Goal: Task Accomplishment & Management: Manage account settings

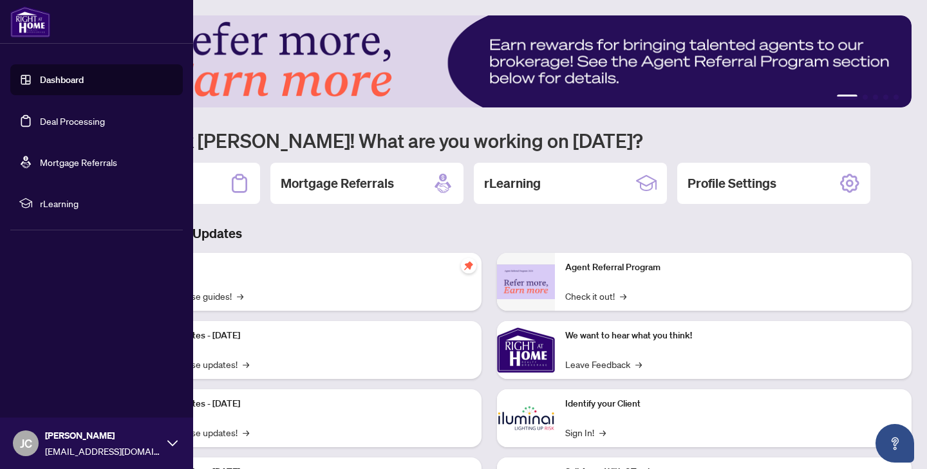
click at [40, 122] on link "Deal Processing" at bounding box center [72, 121] width 65 height 12
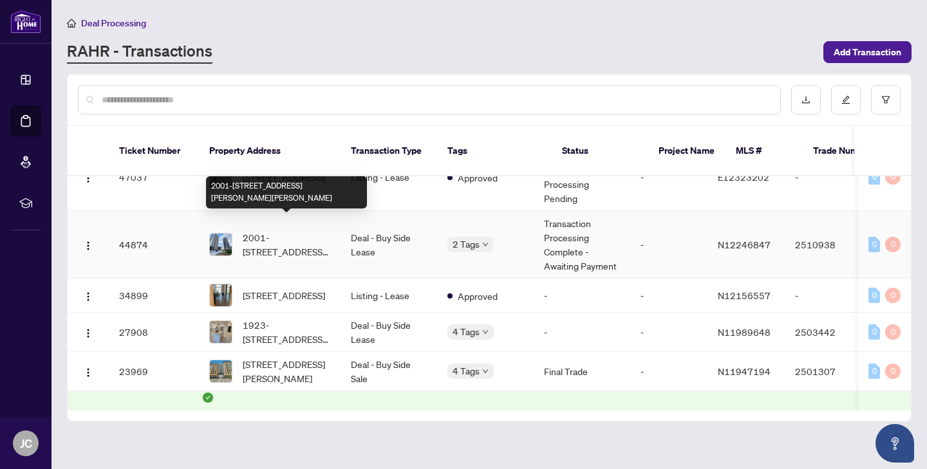
scroll to position [100, 0]
click at [254, 231] on span "2001-9085 Jane St, Vaughan, Ontario L4K 0L8, Canada" at bounding box center [287, 245] width 88 height 28
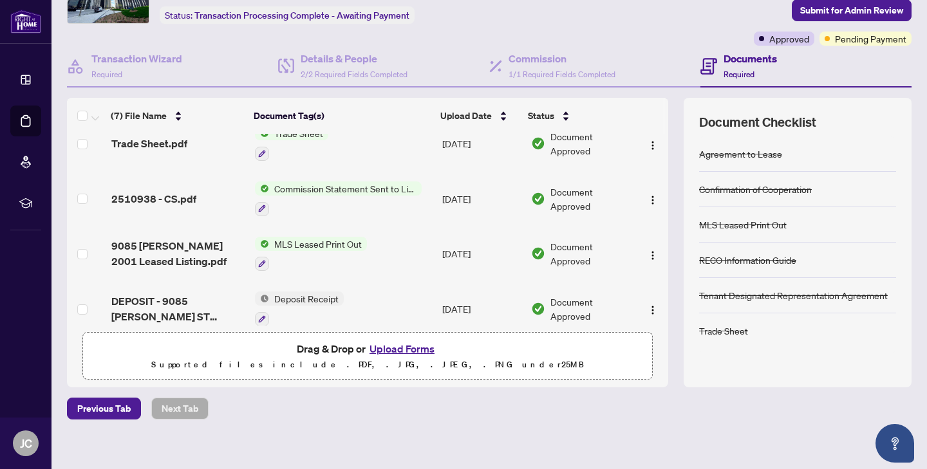
scroll to position [9, 0]
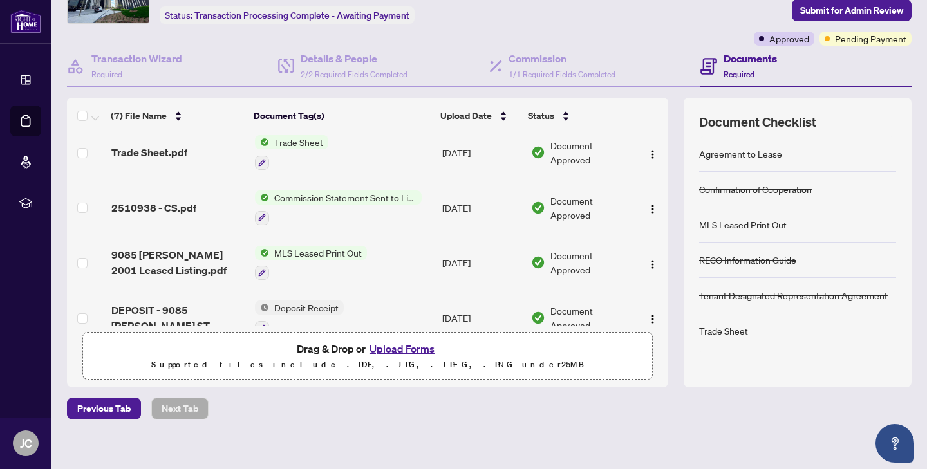
click at [278, 201] on span "Commission Statement Sent to Listing Brokerage" at bounding box center [345, 198] width 153 height 14
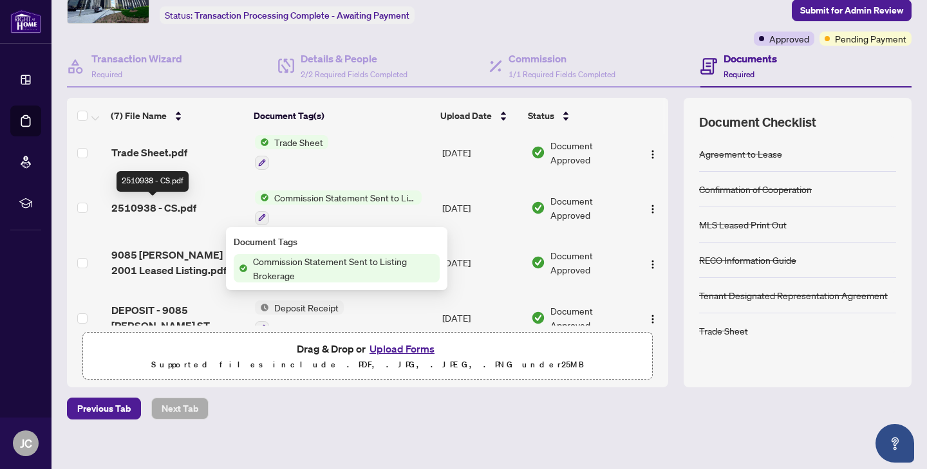
click at [179, 213] on span "2510938 - CS.pdf" at bounding box center [153, 207] width 85 height 15
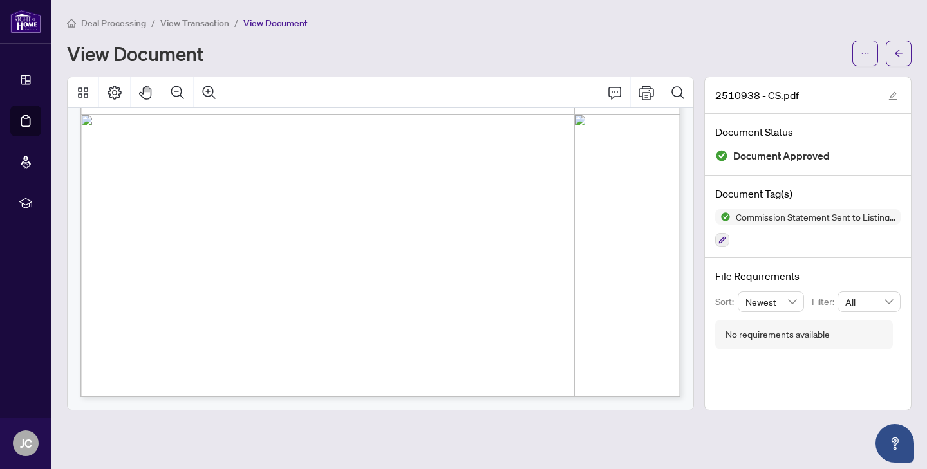
scroll to position [500, 0]
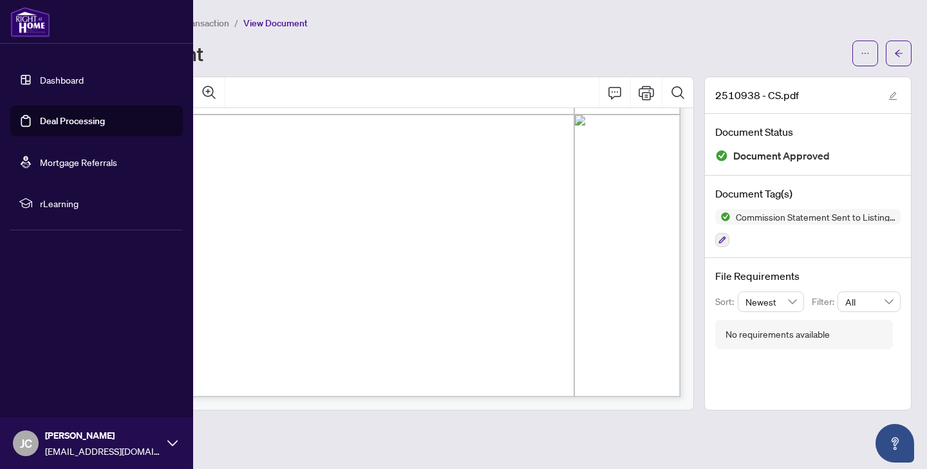
click at [41, 120] on link "Deal Processing" at bounding box center [72, 121] width 65 height 12
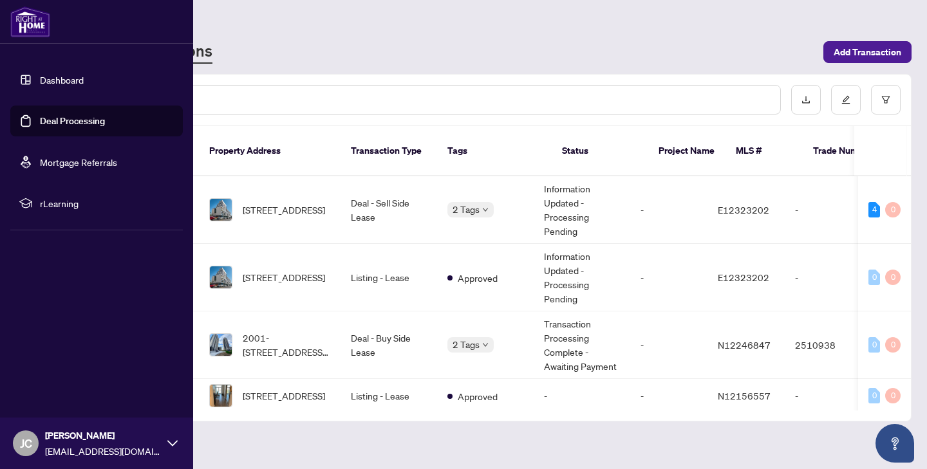
click at [23, 446] on span "JC" at bounding box center [26, 444] width 12 height 18
click at [28, 441] on span "JC" at bounding box center [26, 444] width 12 height 18
click at [52, 361] on span "Logout" at bounding box center [51, 367] width 29 height 21
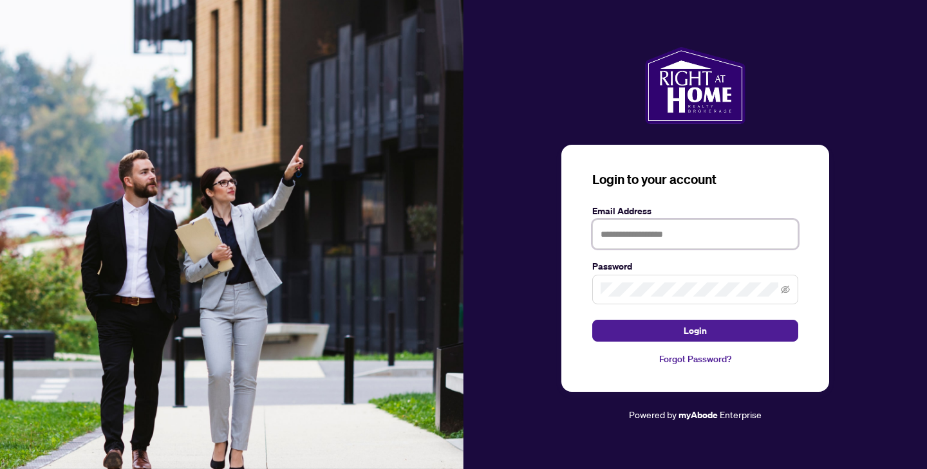
click at [52, 366] on img at bounding box center [232, 234] width 464 height 469
